Goal: Check status

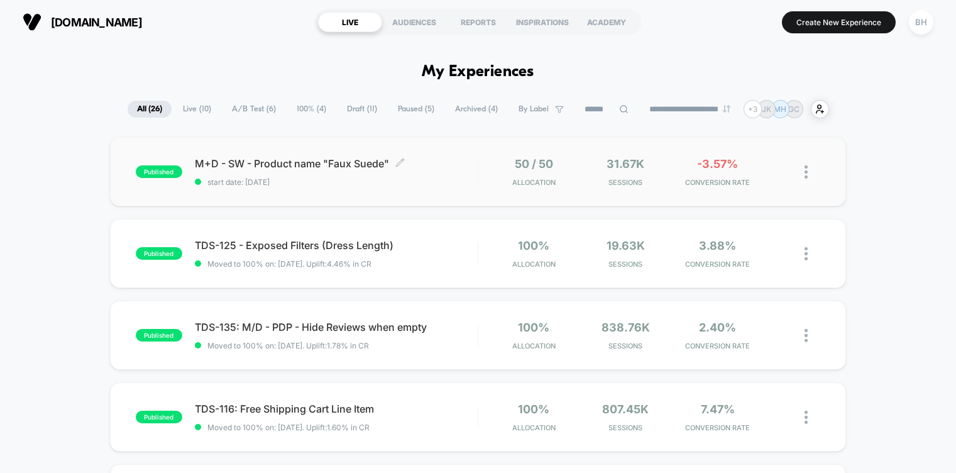
click at [470, 180] on span "start date: [DATE]" at bounding box center [336, 181] width 283 height 9
